Goal: Information Seeking & Learning: Learn about a topic

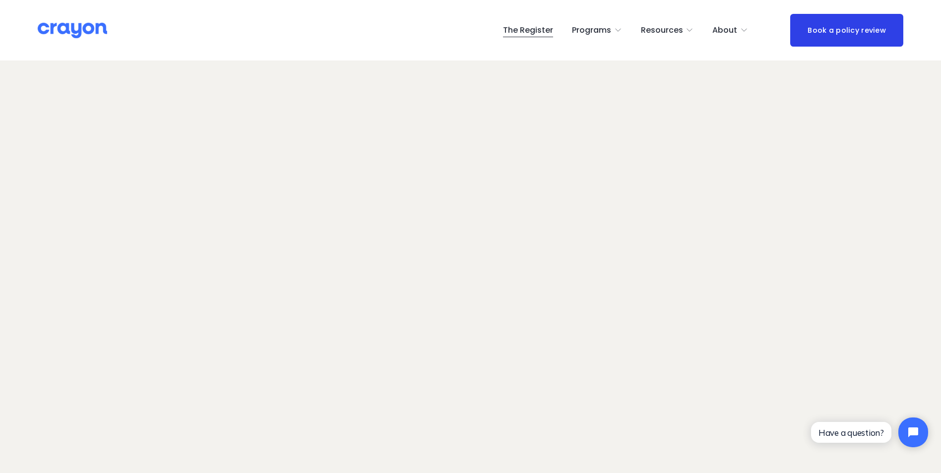
click at [534, 29] on link "The Register" at bounding box center [528, 30] width 50 height 16
click at [598, 31] on span "Programs" at bounding box center [591, 30] width 39 height 14
click at [0, 0] on span "Pulse: Annual Financial Health Check" at bounding box center [0, 0] width 0 height 0
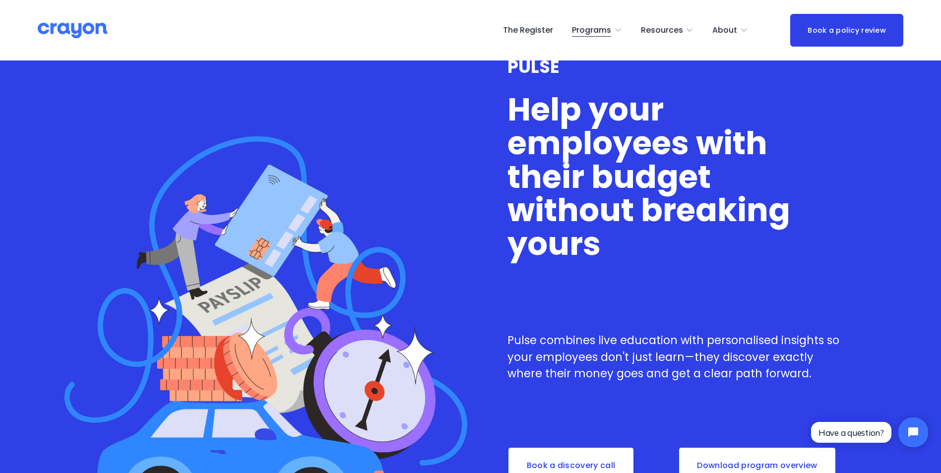
scroll to position [99, 0]
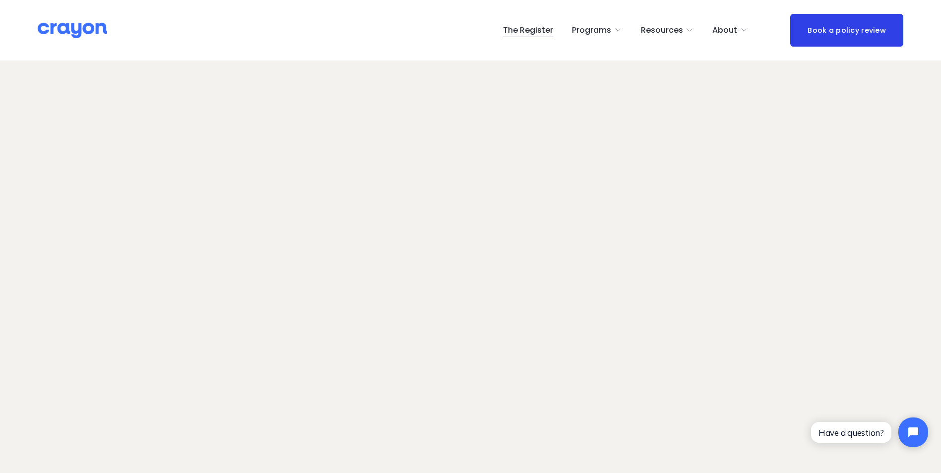
click at [0, 0] on span "Nest: Baby Prep" at bounding box center [0, 0] width 0 height 0
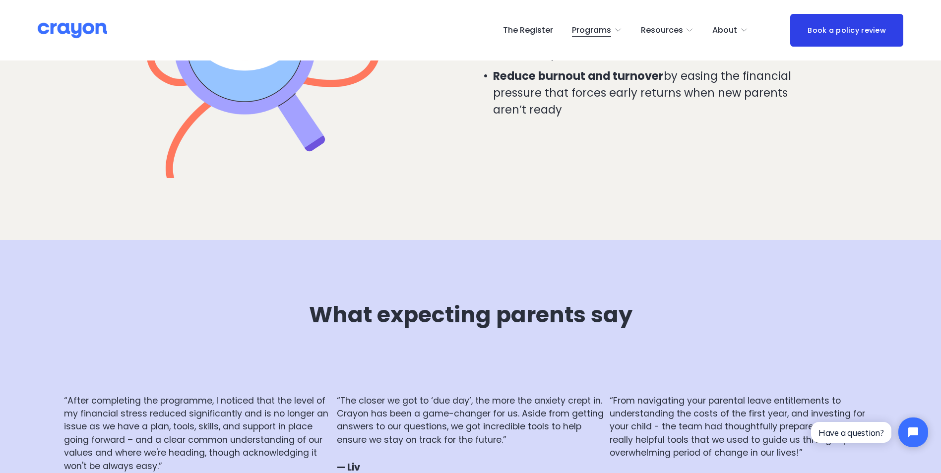
scroll to position [2778, 0]
